Goal: Information Seeking & Learning: Learn about a topic

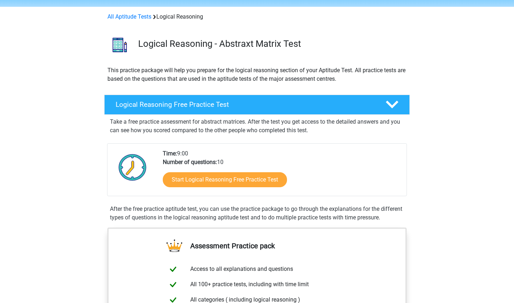
scroll to position [21, 0]
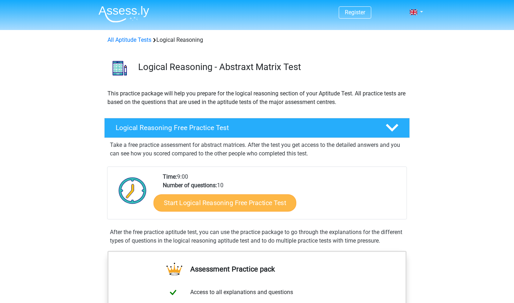
click at [230, 199] on link "Start Logical Reasoning Free Practice Test" at bounding box center [225, 202] width 143 height 17
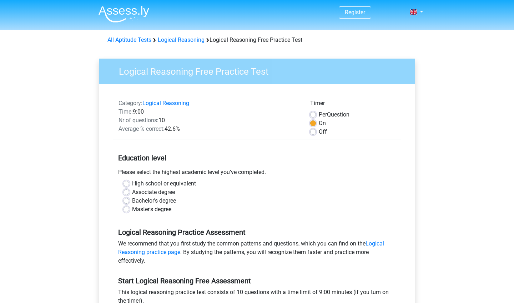
click at [130, 183] on div "High school or equivalent" at bounding box center [257, 183] width 267 height 9
click at [132, 185] on label "High school or equivalent" at bounding box center [164, 183] width 64 height 9
click at [128, 185] on input "High school or equivalent" at bounding box center [127, 182] width 6 height 7
radio input "true"
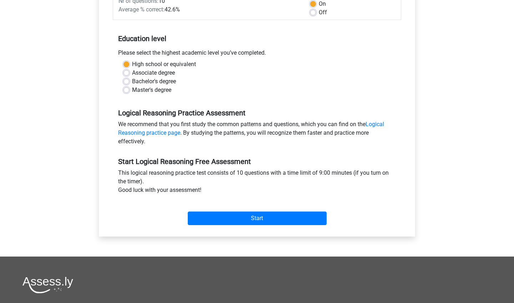
scroll to position [256, 0]
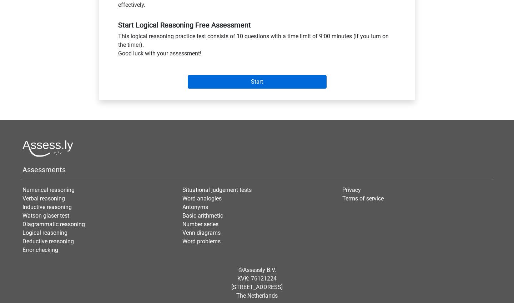
click at [238, 83] on input "Start" at bounding box center [257, 82] width 139 height 14
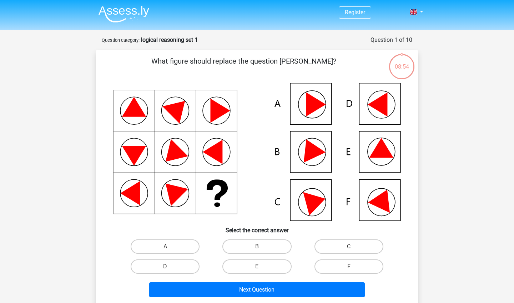
click at [382, 150] on icon at bounding box center [381, 148] width 24 height 20
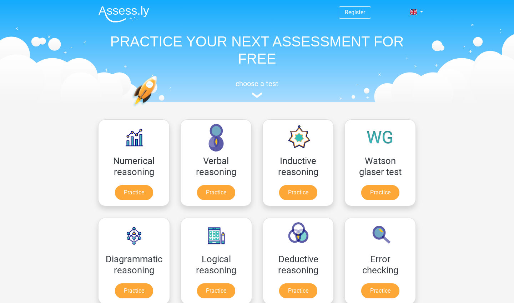
scroll to position [143, 0]
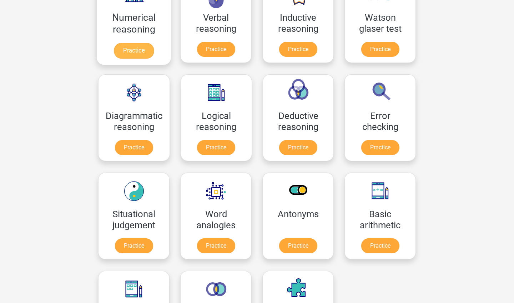
click at [140, 50] on link "Practice" at bounding box center [134, 51] width 40 height 16
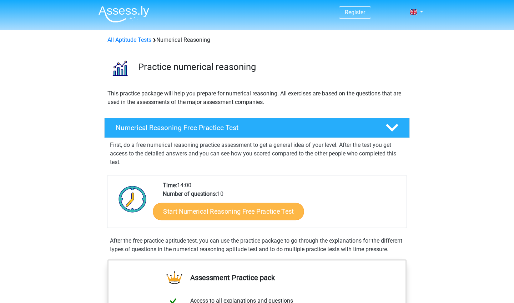
click at [191, 208] on link "Start Numerical Reasoning Free Practice Test" at bounding box center [228, 211] width 151 height 17
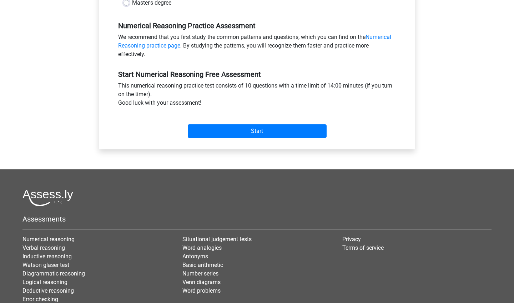
scroll to position [231, 0]
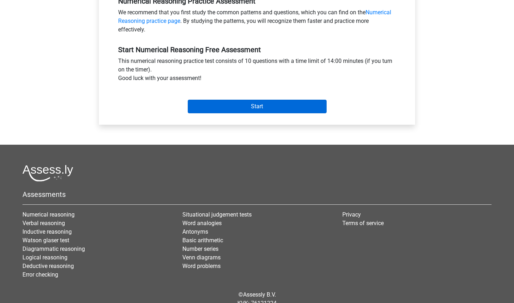
click at [248, 100] on input "Start" at bounding box center [257, 107] width 139 height 14
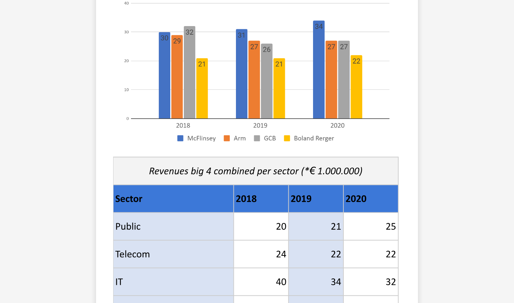
scroll to position [108, 0]
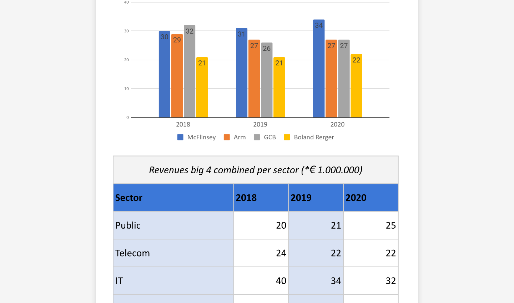
drag, startPoint x: 221, startPoint y: 132, endPoint x: 220, endPoint y: 147, distance: 15.1
click at [220, 147] on image at bounding box center [255, 62] width 285 height 174
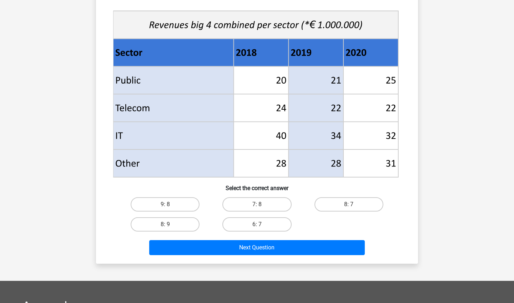
scroll to position [254, 0]
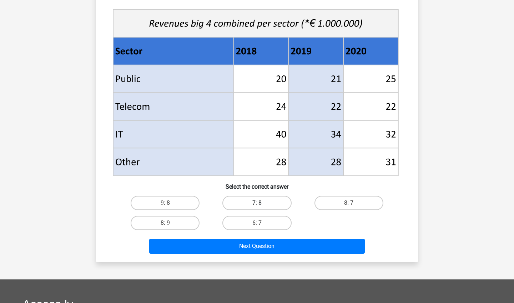
click at [251, 199] on label "7: 8" at bounding box center [257, 203] width 69 height 14
click at [257, 203] on input "7: 8" at bounding box center [259, 205] width 5 height 5
radio input "true"
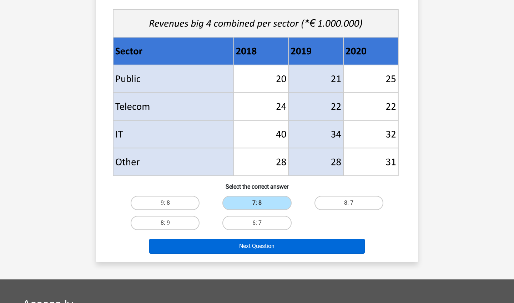
click at [229, 245] on button "Next Question" at bounding box center [257, 246] width 216 height 15
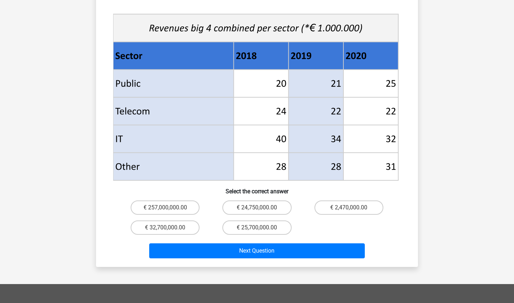
scroll to position [274, 0]
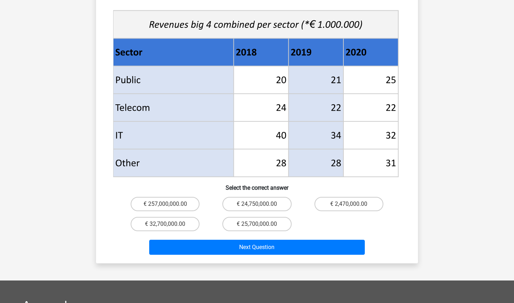
click at [258, 204] on input "€ 24,750,000.00" at bounding box center [259, 206] width 5 height 5
radio input "true"
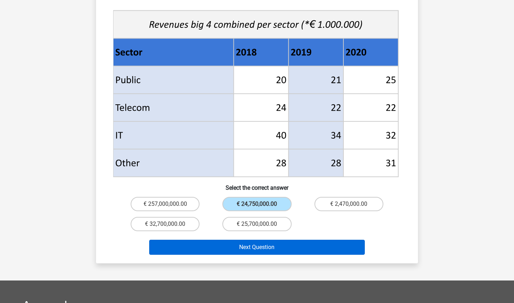
click at [231, 240] on button "Next Question" at bounding box center [257, 247] width 216 height 15
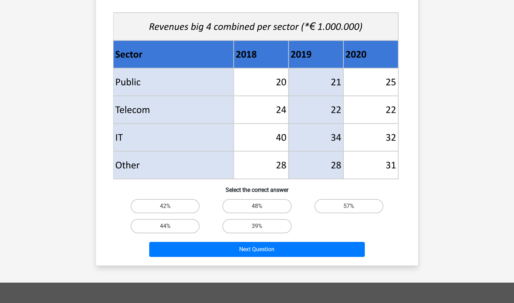
scroll to position [255, 0]
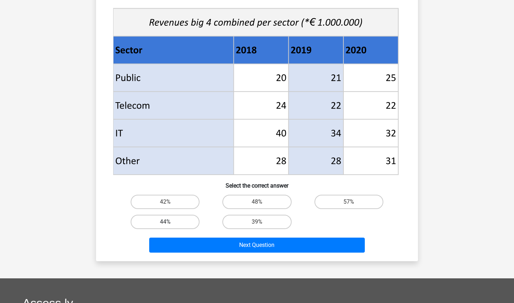
click at [183, 224] on label "44%" at bounding box center [165, 222] width 69 height 14
click at [170, 224] on input "44%" at bounding box center [167, 224] width 5 height 5
radio input "true"
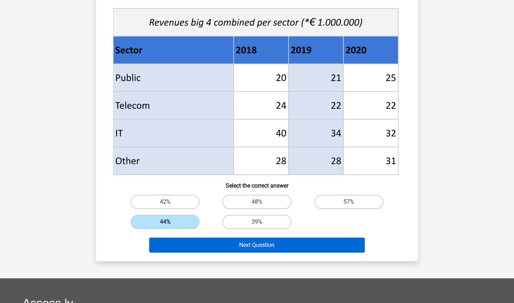
click at [183, 244] on button "Next Question" at bounding box center [257, 245] width 216 height 15
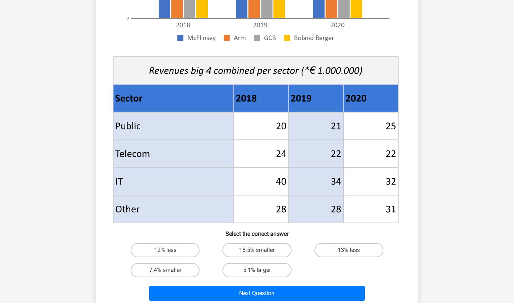
scroll to position [278, 0]
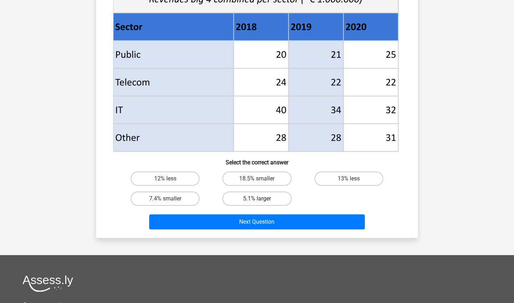
click at [265, 191] on label "5.1% larger" at bounding box center [257, 198] width 69 height 14
click at [262, 199] on input "5.1% larger" at bounding box center [259, 201] width 5 height 5
radio input "true"
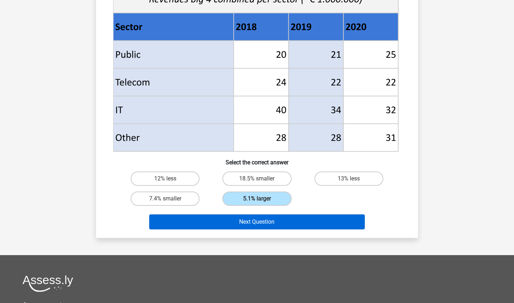
click at [231, 219] on button "Next Question" at bounding box center [257, 221] width 216 height 15
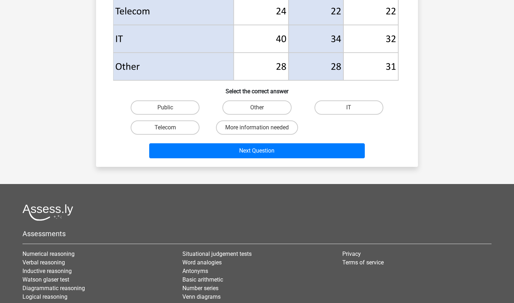
scroll to position [349, 0]
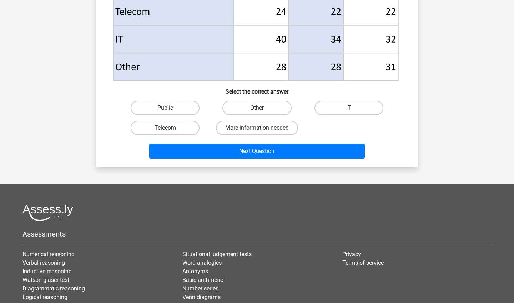
click at [248, 106] on label "Other" at bounding box center [257, 108] width 69 height 14
click at [257, 108] on input "Other" at bounding box center [259, 110] width 5 height 5
radio input "true"
click at [221, 139] on div "Next Question" at bounding box center [257, 150] width 299 height 24
click at [181, 104] on label "Public" at bounding box center [165, 108] width 69 height 14
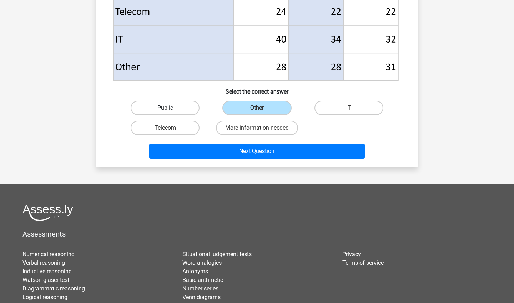
click at [170, 108] on input "Public" at bounding box center [167, 110] width 5 height 5
radio input "true"
click at [183, 142] on div "Next Question" at bounding box center [257, 150] width 299 height 24
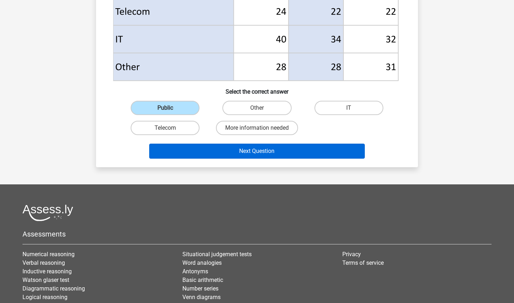
click at [183, 146] on button "Next Question" at bounding box center [257, 151] width 216 height 15
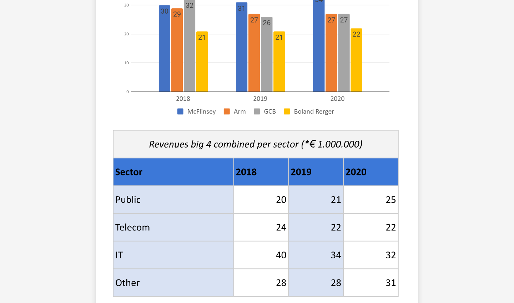
scroll to position [237, 0]
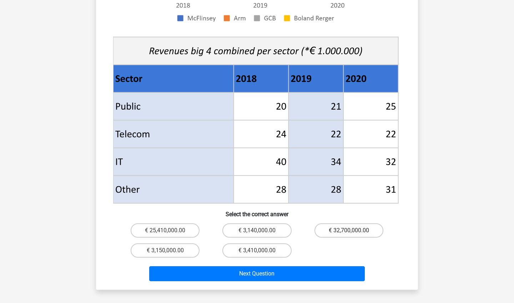
click at [331, 223] on label "€ 32,700,000.00" at bounding box center [349, 230] width 69 height 14
click at [349, 230] on input "€ 32,700,000.00" at bounding box center [351, 232] width 5 height 5
radio input "true"
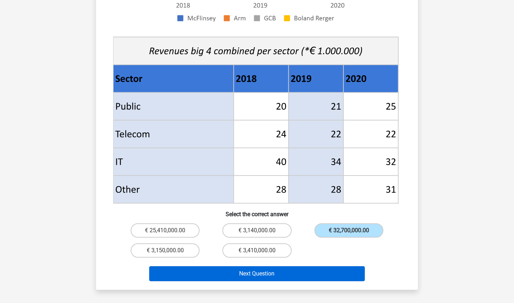
click at [294, 266] on button "Next Question" at bounding box center [257, 273] width 216 height 15
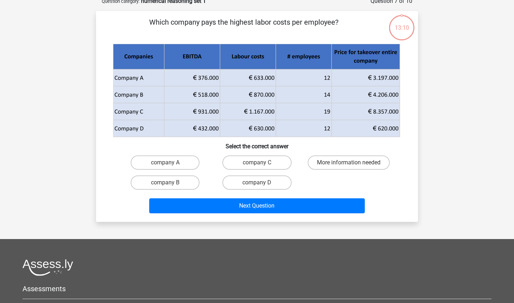
scroll to position [36, 0]
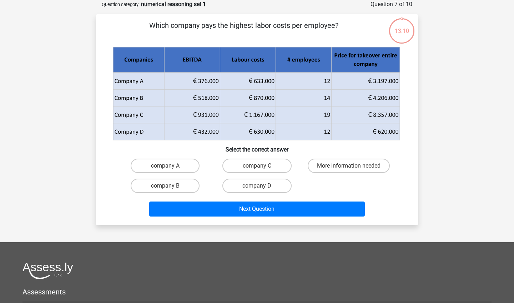
click at [239, 194] on div "company D" at bounding box center [257, 186] width 92 height 20
click at [239, 187] on label "company D" at bounding box center [257, 186] width 69 height 14
click at [257, 187] on input "company D" at bounding box center [259, 188] width 5 height 5
radio input "true"
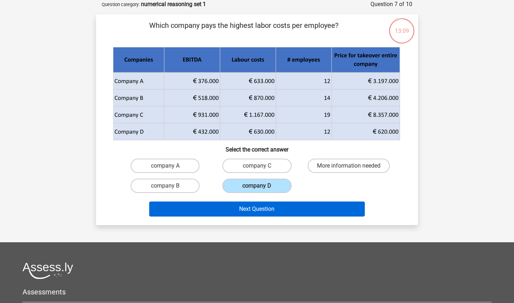
click at [236, 205] on button "Next Question" at bounding box center [257, 208] width 216 height 15
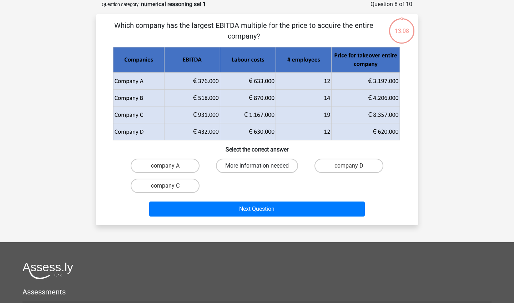
click at [235, 163] on label "More information needed" at bounding box center [257, 166] width 82 height 14
click at [257, 166] on input "More information needed" at bounding box center [259, 168] width 5 height 5
radio input "true"
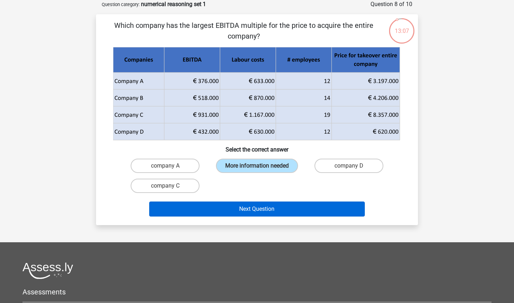
click at [191, 210] on button "Next Question" at bounding box center [257, 208] width 216 height 15
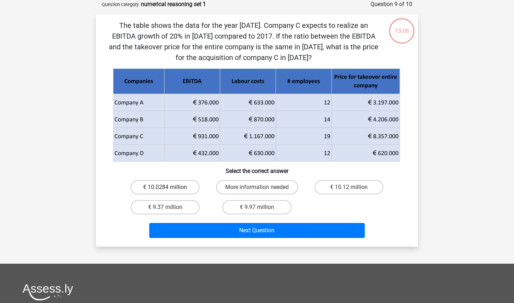
click at [178, 181] on label "€ 10.0284 million" at bounding box center [165, 187] width 69 height 14
click at [170, 187] on input "€ 10.0284 million" at bounding box center [167, 189] width 5 height 5
radio input "true"
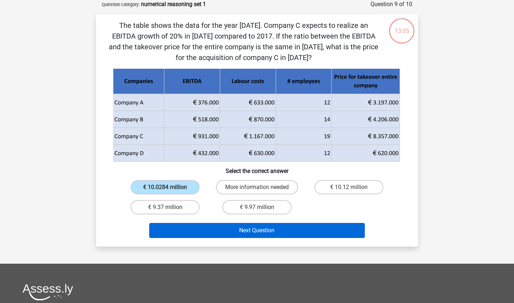
click at [195, 227] on button "Next Question" at bounding box center [257, 230] width 216 height 15
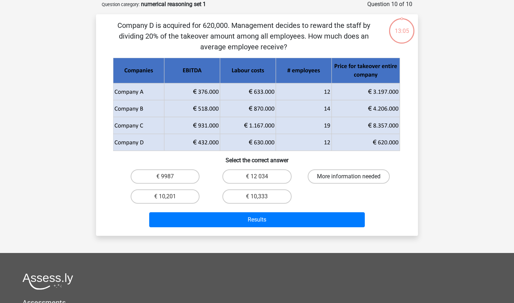
click at [343, 179] on label "More information needed" at bounding box center [349, 176] width 82 height 14
click at [349, 179] on input "More information needed" at bounding box center [351, 178] width 5 height 5
radio input "true"
click at [285, 204] on label "€ 10,333" at bounding box center [257, 196] width 69 height 14
click at [262, 201] on input "€ 10,333" at bounding box center [259, 198] width 5 height 5
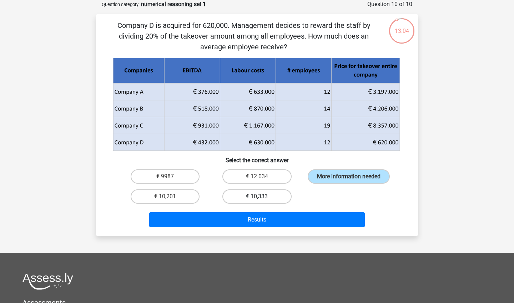
radio input "true"
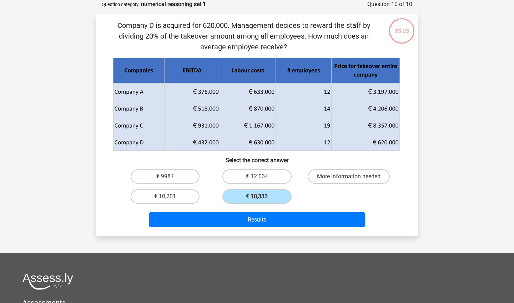
click at [200, 174] on div "€ 9987" at bounding box center [165, 176] width 86 height 14
click at [177, 168] on div "€ 9987" at bounding box center [165, 176] width 92 height 20
click at [177, 176] on label "€ 9987" at bounding box center [165, 176] width 69 height 14
click at [170, 176] on input "€ 9987" at bounding box center [167, 178] width 5 height 5
radio input "true"
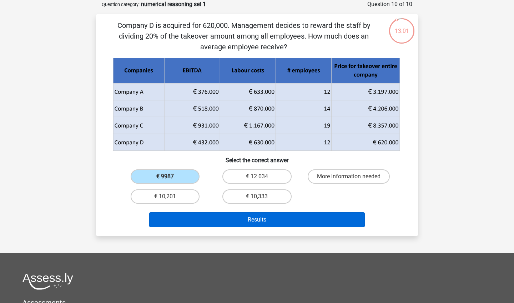
click at [178, 215] on button "Results" at bounding box center [257, 219] width 216 height 15
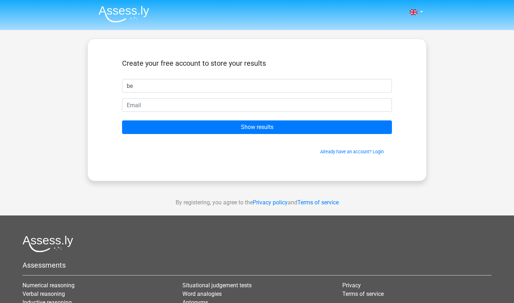
type input "b"
type input "B"
click at [161, 95] on form "Create your free account to store your results shantaveous Show results Already…" at bounding box center [257, 107] width 270 height 96
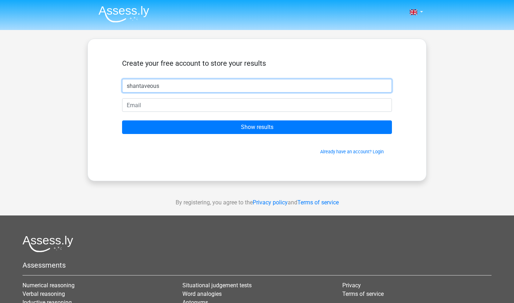
drag, startPoint x: 166, startPoint y: 82, endPoint x: 197, endPoint y: 88, distance: 31.9
click at [197, 88] on input "shantaveous" at bounding box center [257, 86] width 270 height 14
type input "Daquaevious"
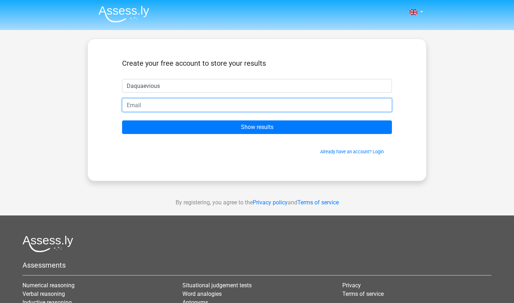
click at [127, 103] on input "email" at bounding box center [257, 105] width 270 height 14
click at [128, 108] on input "email" at bounding box center [257, 105] width 270 height 14
type input "19bjacobs@haz5d.com"
click at [257, 127] on input "Show results" at bounding box center [257, 127] width 270 height 14
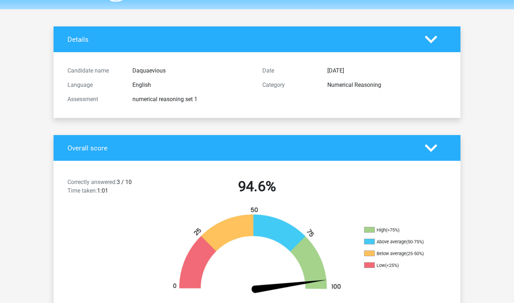
scroll to position [23, 0]
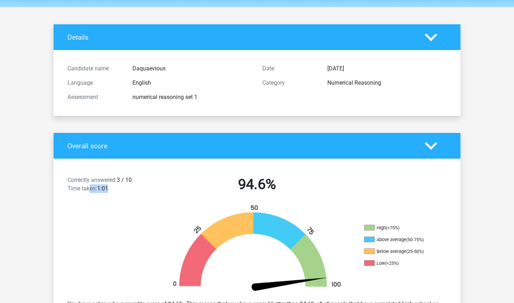
drag, startPoint x: 91, startPoint y: 190, endPoint x: 121, endPoint y: 191, distance: 30.4
click at [121, 191] on div "Correctly answered: 3 / 10 Time taken: 1:01" at bounding box center [111, 186] width 98 height 20
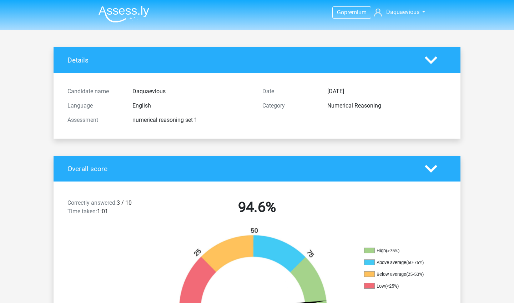
scroll to position [0, 0]
drag, startPoint x: 116, startPoint y: 200, endPoint x: 139, endPoint y: 215, distance: 27.8
click at [140, 216] on div "Correctly answered: 3 / 10 Time taken: 1:01" at bounding box center [111, 209] width 98 height 20
click at [142, 203] on div "Correctly answered: 3 / 10 Time taken: 1:01" at bounding box center [111, 209] width 98 height 20
drag, startPoint x: 98, startPoint y: 209, endPoint x: 131, endPoint y: 206, distance: 32.9
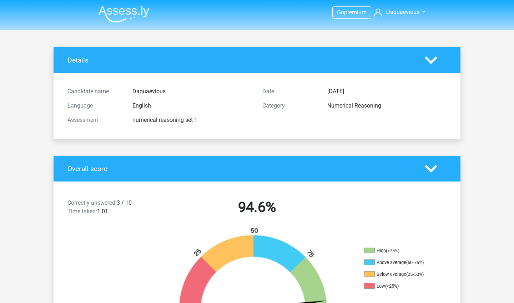
click at [131, 207] on div "Correctly answered: 3 / 10 Time taken: 1:01" at bounding box center [111, 209] width 98 height 20
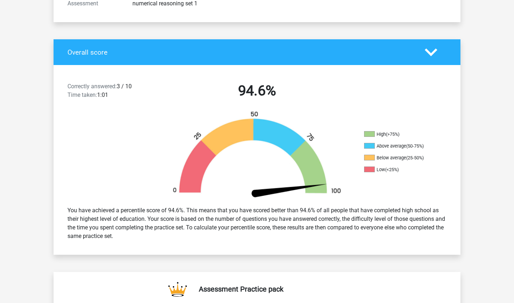
scroll to position [116, 0]
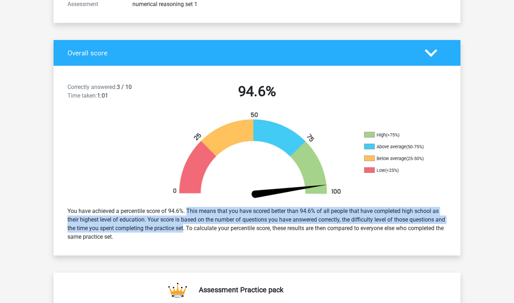
drag, startPoint x: 166, startPoint y: 210, endPoint x: 175, endPoint y: 228, distance: 20.6
click at [175, 228] on div "You have achieved a percentile score of 94.6%. This means that you have scored …" at bounding box center [257, 224] width 390 height 40
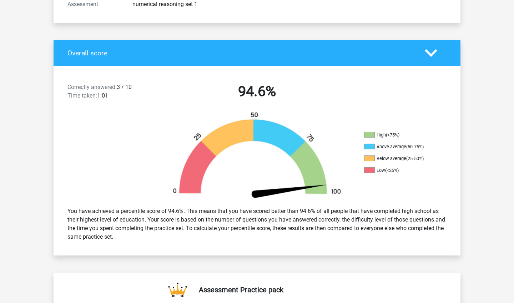
click at [141, 207] on div "You have achieved a percentile score of 94.6%. This means that you have scored …" at bounding box center [257, 224] width 390 height 40
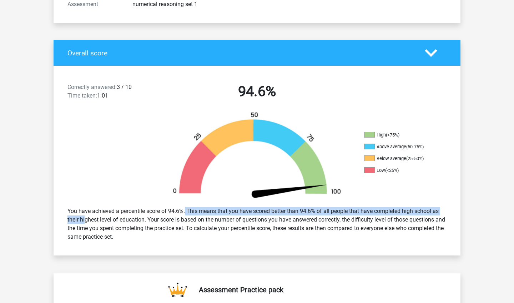
drag, startPoint x: 164, startPoint y: 211, endPoint x: 450, endPoint y: 210, distance: 286.1
click at [450, 211] on div "You have achieved a percentile score of 94.6%. This means that you have scored …" at bounding box center [257, 224] width 390 height 40
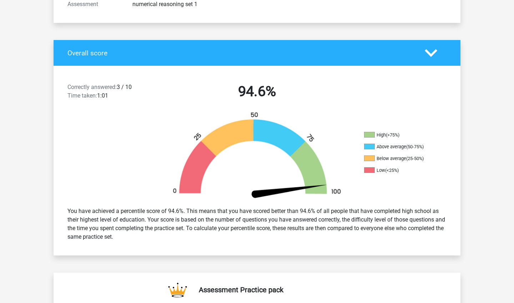
click at [168, 210] on div "You have achieved a percentile score of 94.6%. This means that you have scored …" at bounding box center [257, 224] width 390 height 40
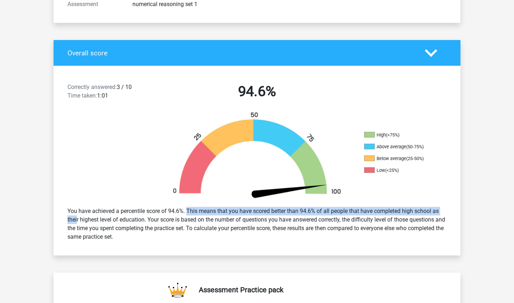
drag, startPoint x: 170, startPoint y: 210, endPoint x: 433, endPoint y: 210, distance: 263.6
click at [433, 210] on div "You have achieved a percentile score of 94.6%. This means that you have scored …" at bounding box center [257, 224] width 390 height 40
